Goal: Task Accomplishment & Management: Manage account settings

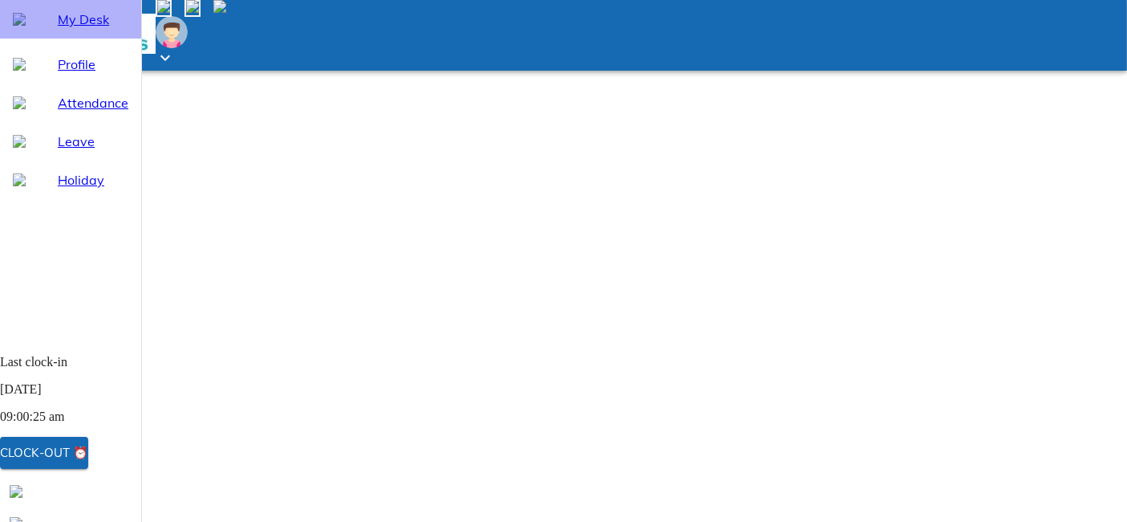
click at [128, 29] on span "My Desk" at bounding box center [93, 19] width 71 height 19
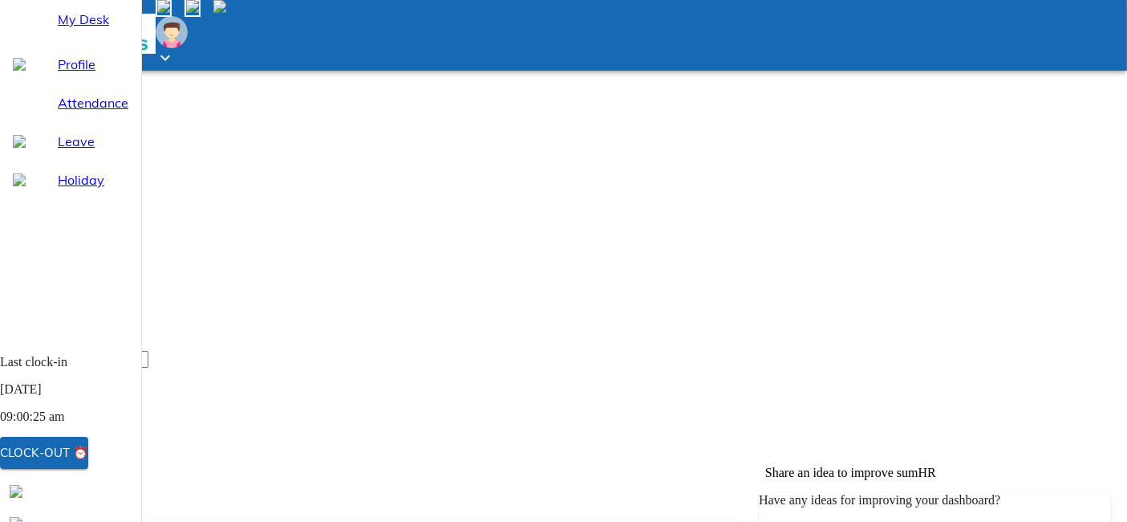
scroll to position [192, 0]
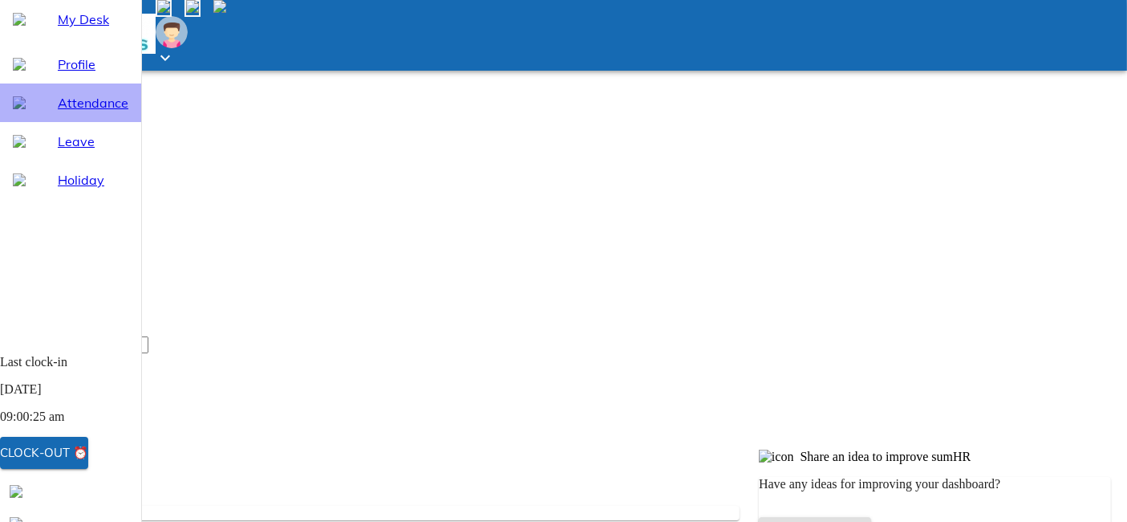
click at [108, 112] on span "Attendance" at bounding box center [93, 102] width 71 height 19
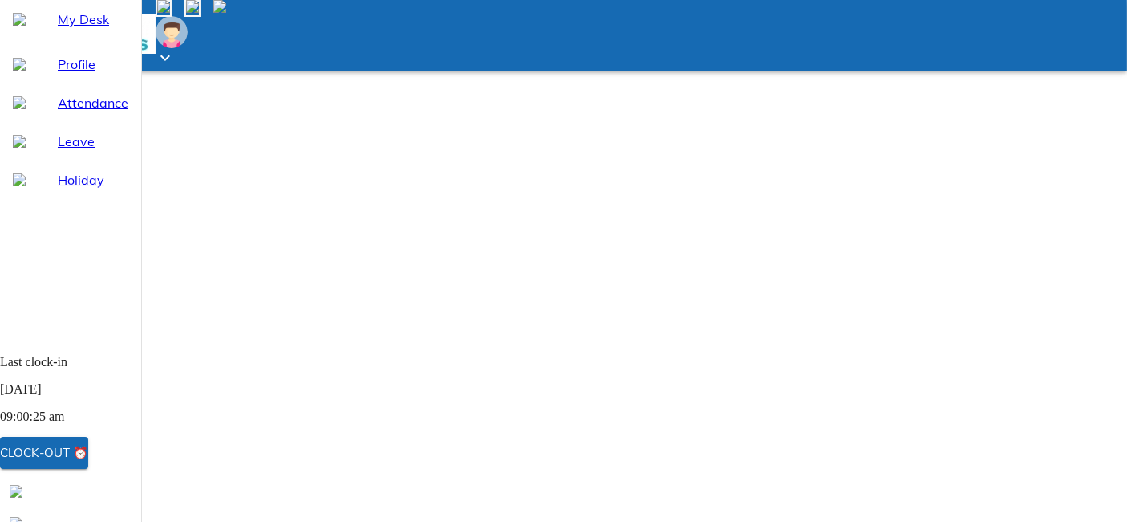
select select "8"
click at [128, 29] on span "My Desk" at bounding box center [93, 19] width 71 height 19
click at [67, 112] on span "Attendance" at bounding box center [93, 102] width 71 height 19
click at [111, 29] on span "My Desk" at bounding box center [93, 19] width 71 height 19
click at [123, 122] on div "Attendance" at bounding box center [70, 102] width 141 height 39
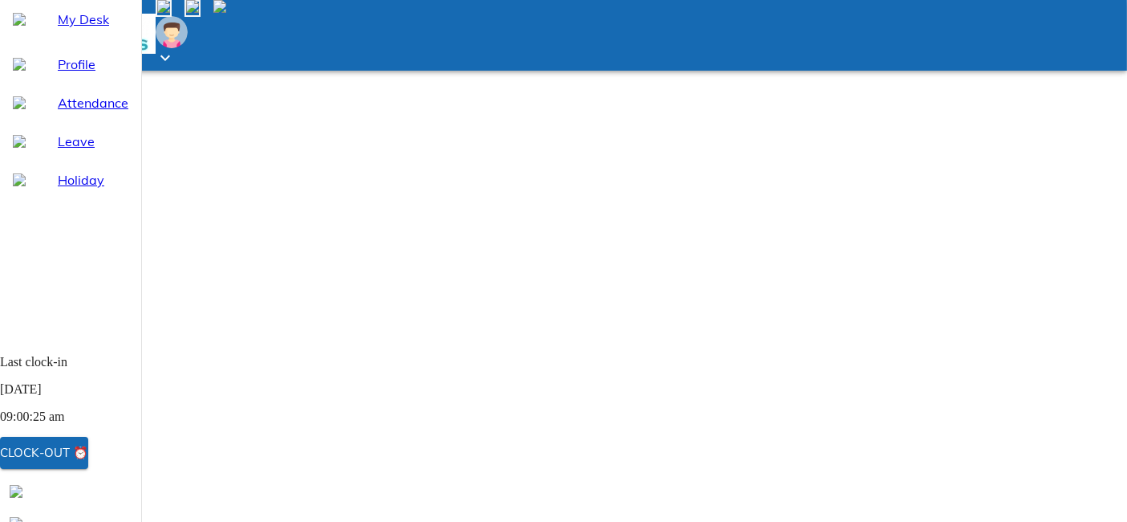
select select "8"
click at [125, 29] on span "My Desk" at bounding box center [93, 19] width 71 height 19
click at [126, 189] on span "Holiday" at bounding box center [93, 179] width 71 height 19
click at [128, 151] on span "Leave" at bounding box center [93, 141] width 71 height 19
select select "8"
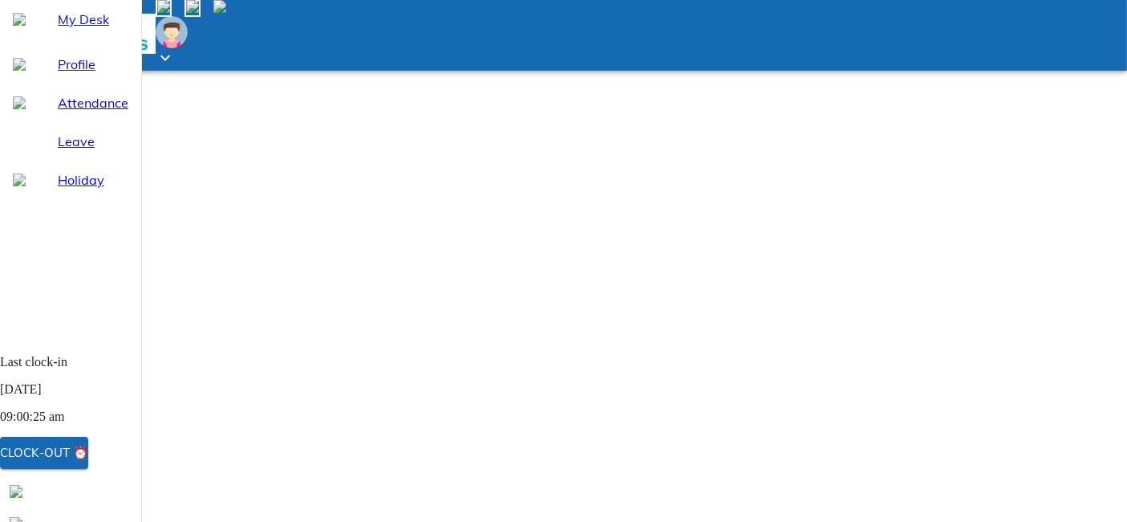
scroll to position [63, 0]
